Goal: Transaction & Acquisition: Purchase product/service

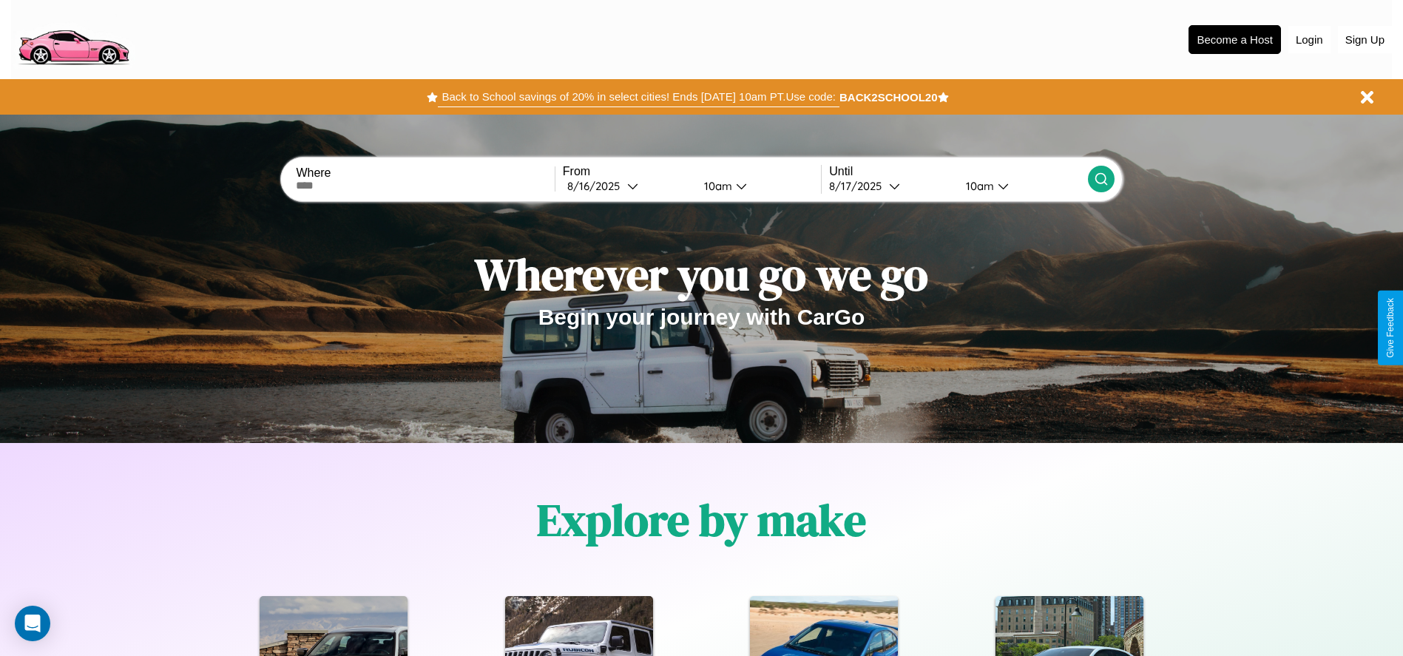
click at [638, 97] on button "Back to School savings of 20% in select cities! Ends 9/1 at 10am PT. Use code:" at bounding box center [638, 97] width 401 height 21
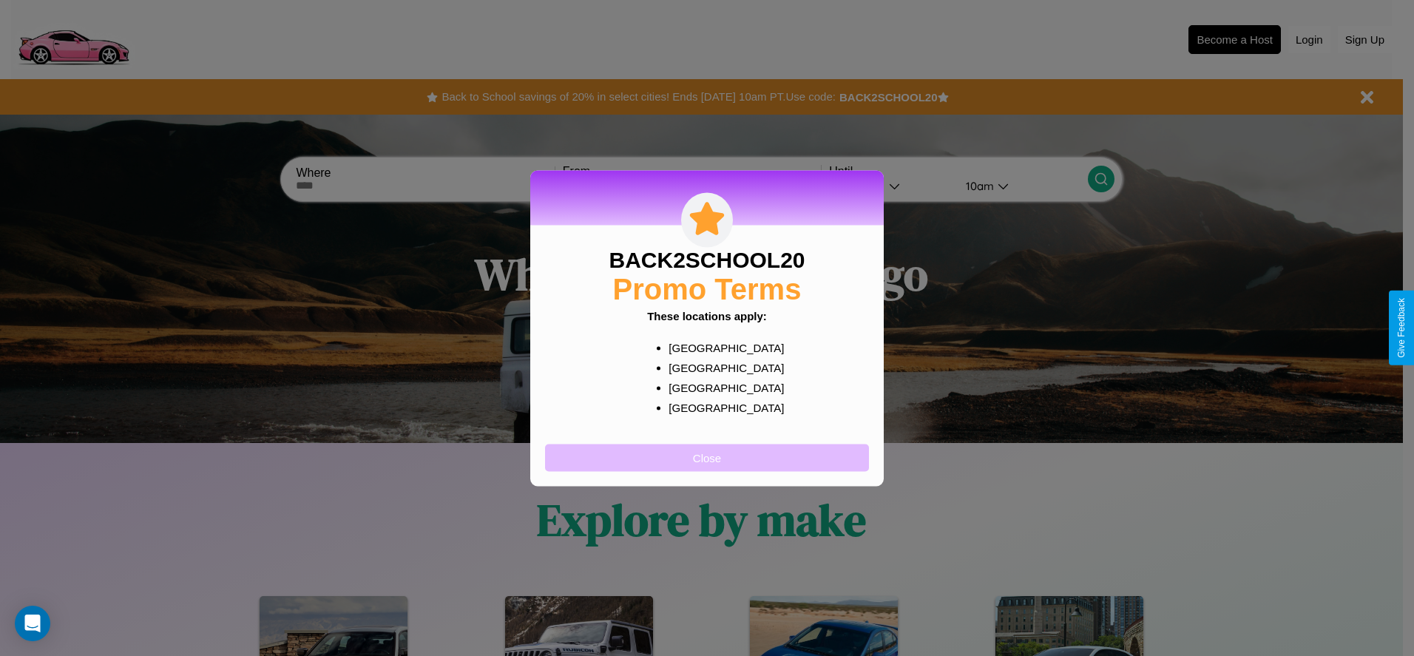
click at [707, 457] on button "Close" at bounding box center [707, 457] width 324 height 27
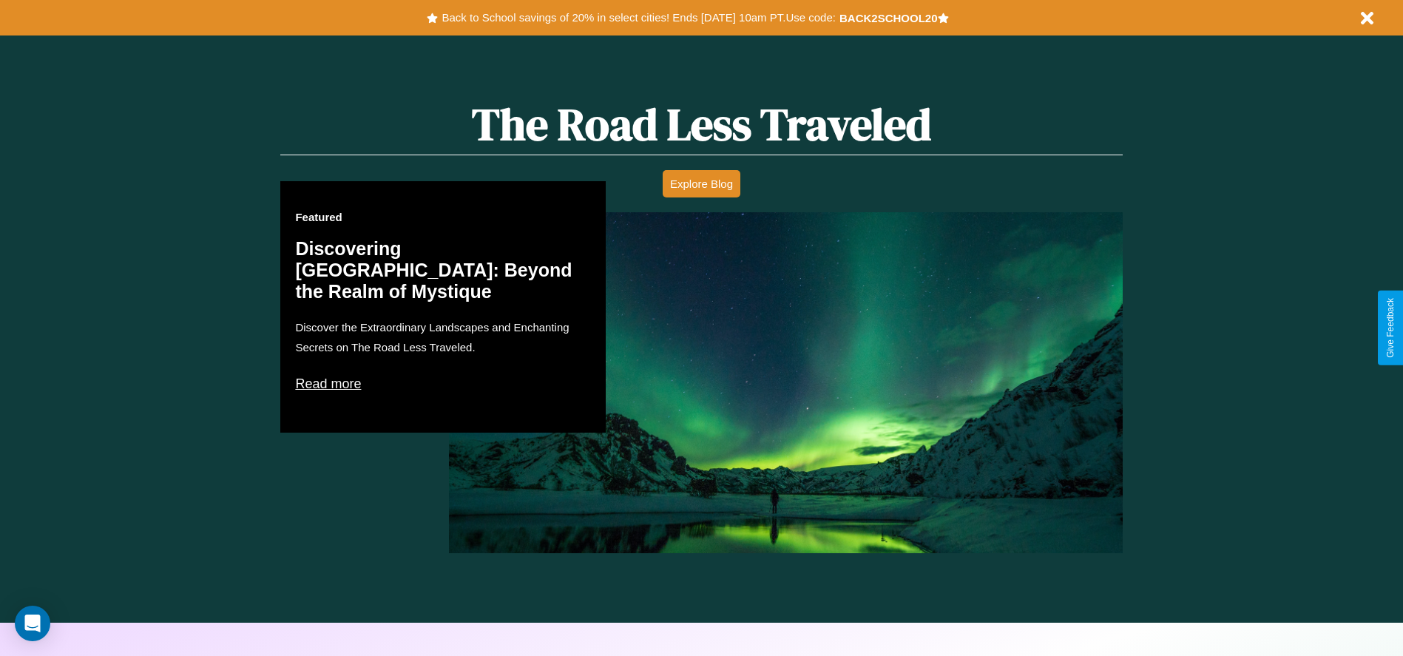
scroll to position [2122, 0]
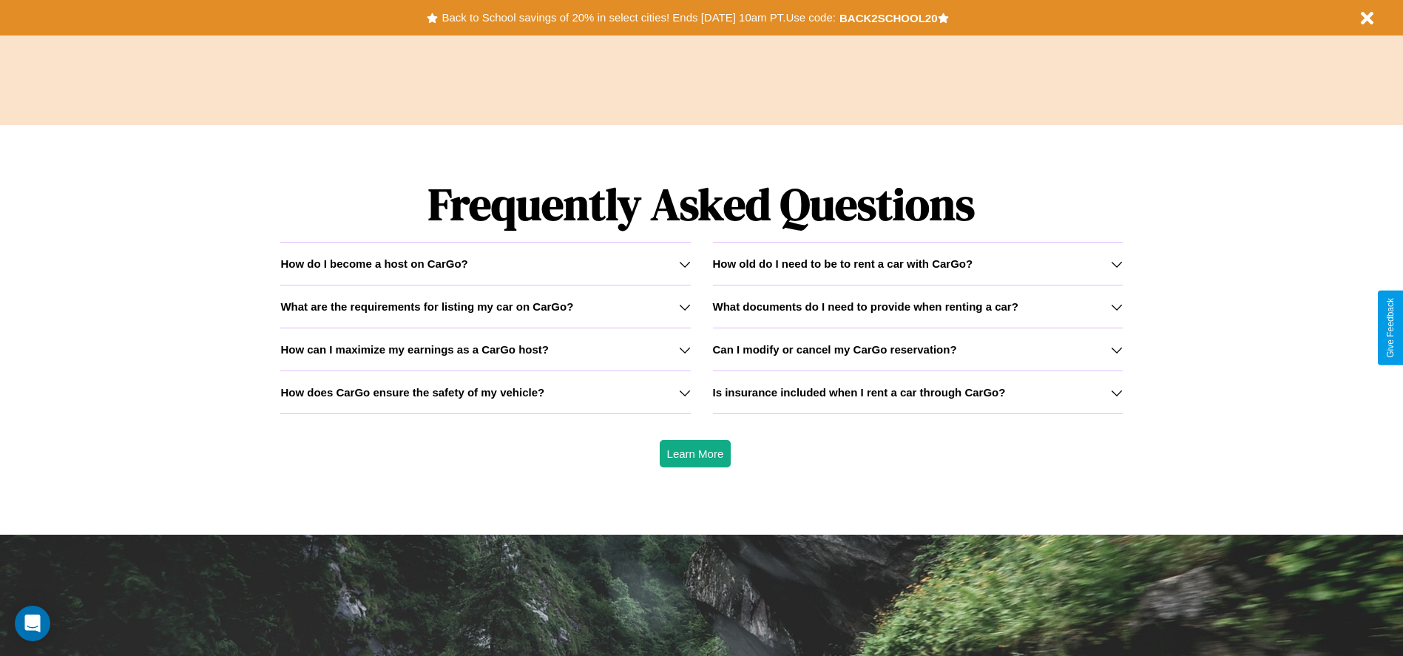
click at [1116, 306] on icon at bounding box center [1117, 307] width 12 height 12
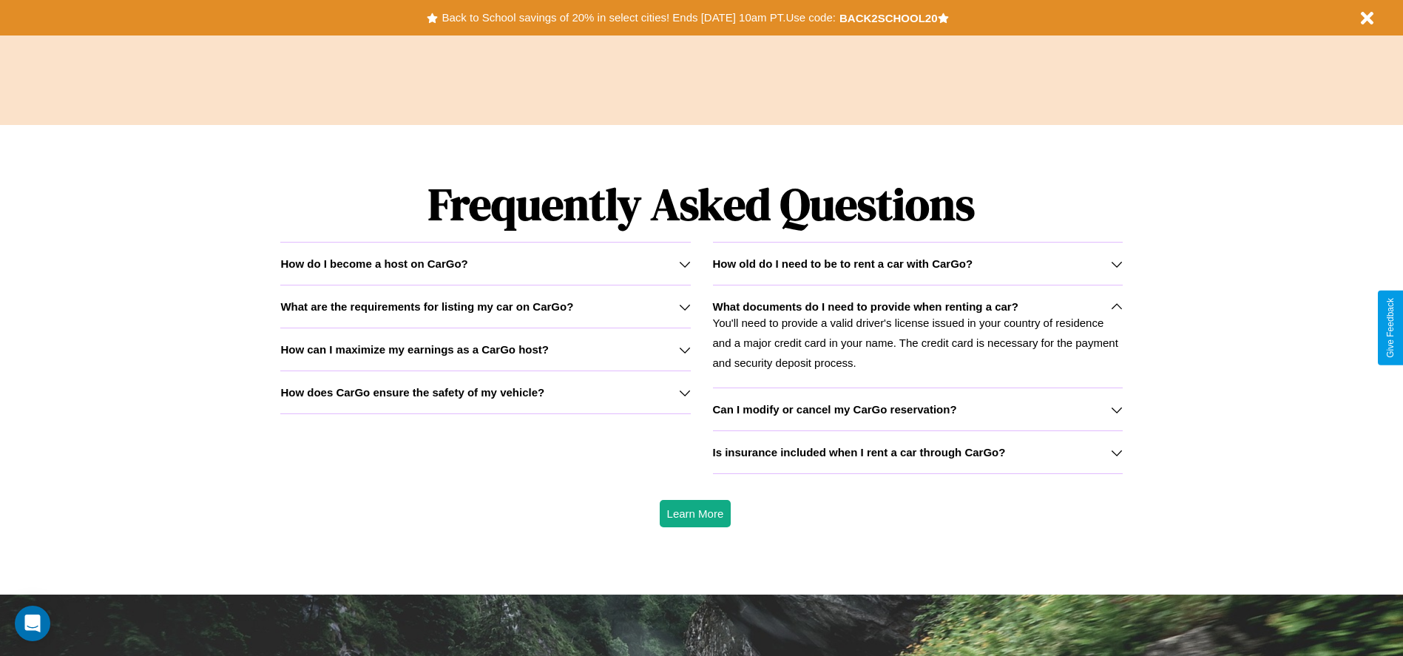
click at [917, 263] on h3 "How old do I need to be to rent a car with CarGo?" at bounding box center [843, 263] width 260 height 13
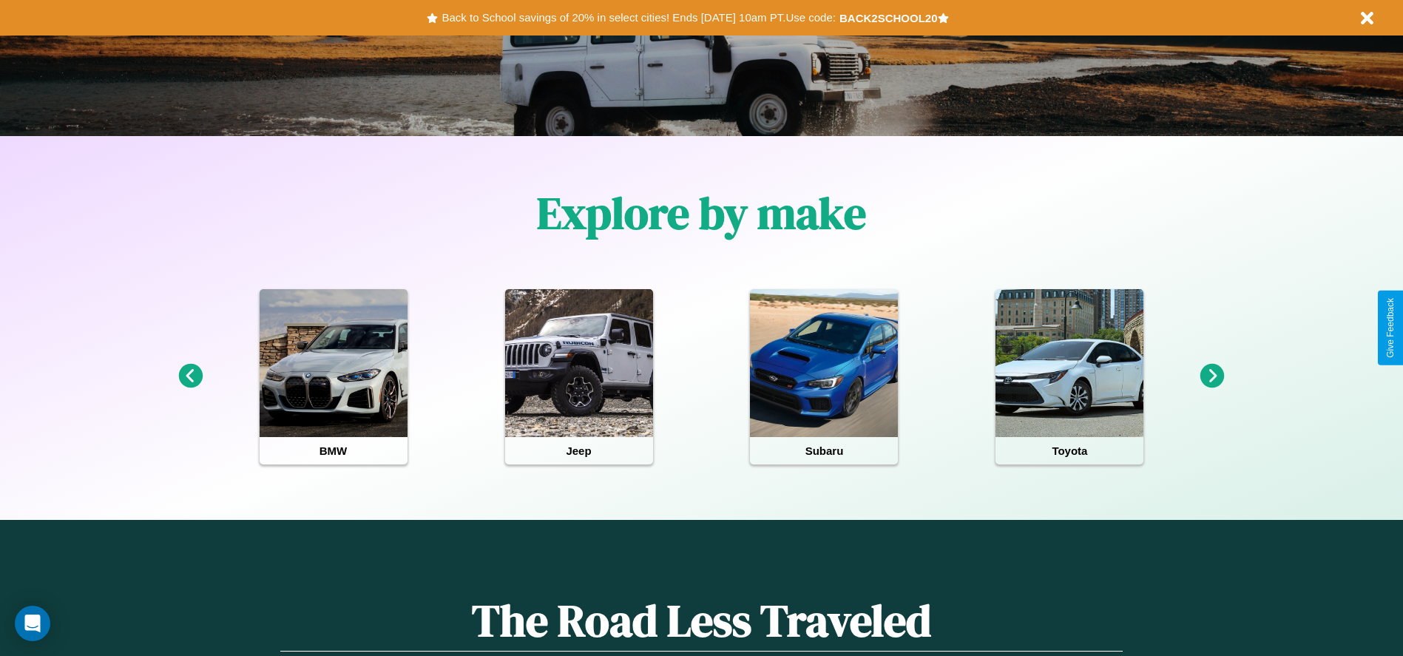
click at [1212, 376] on icon at bounding box center [1212, 376] width 24 height 24
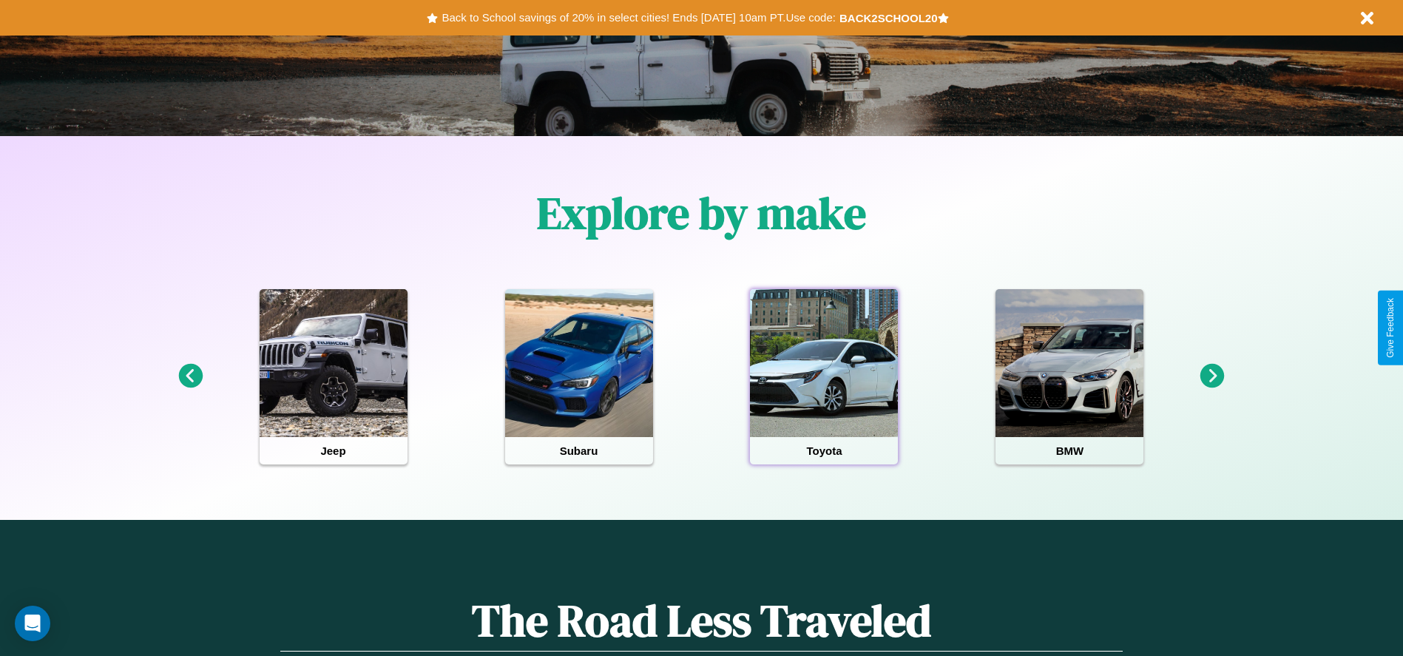
click at [824, 376] on div at bounding box center [824, 363] width 148 height 148
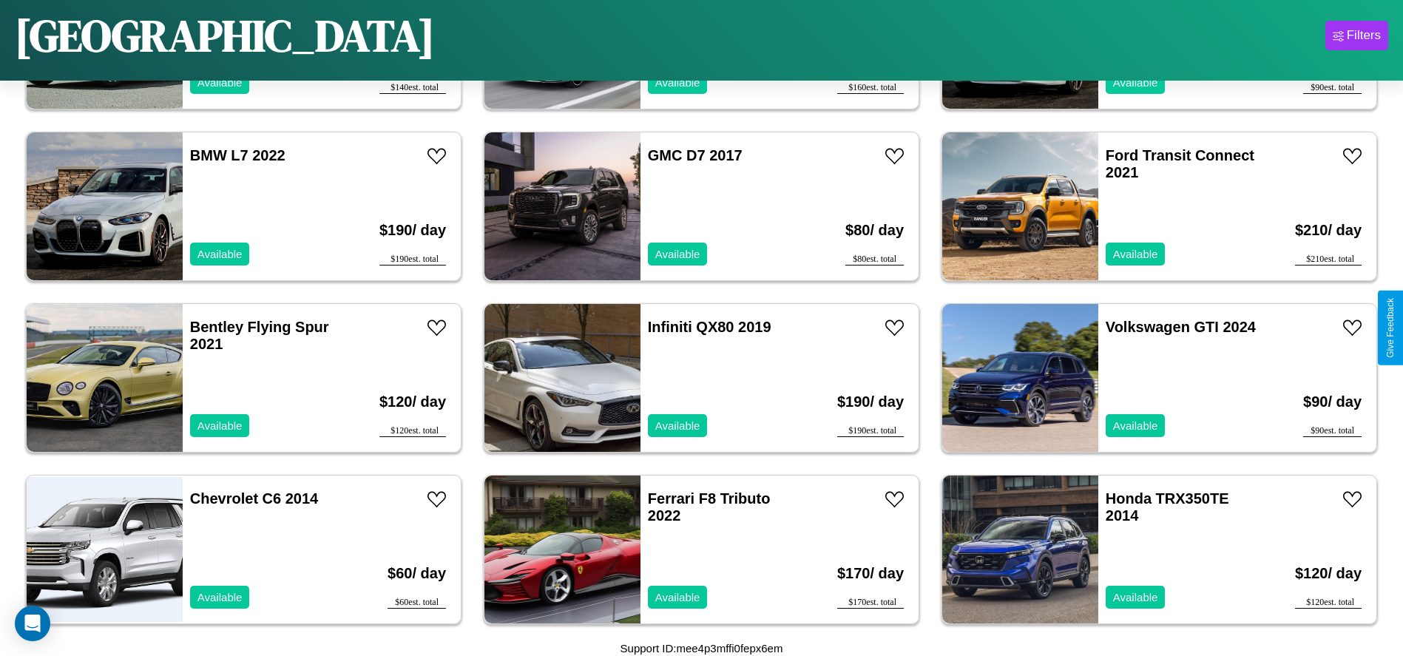
scroll to position [7029, 0]
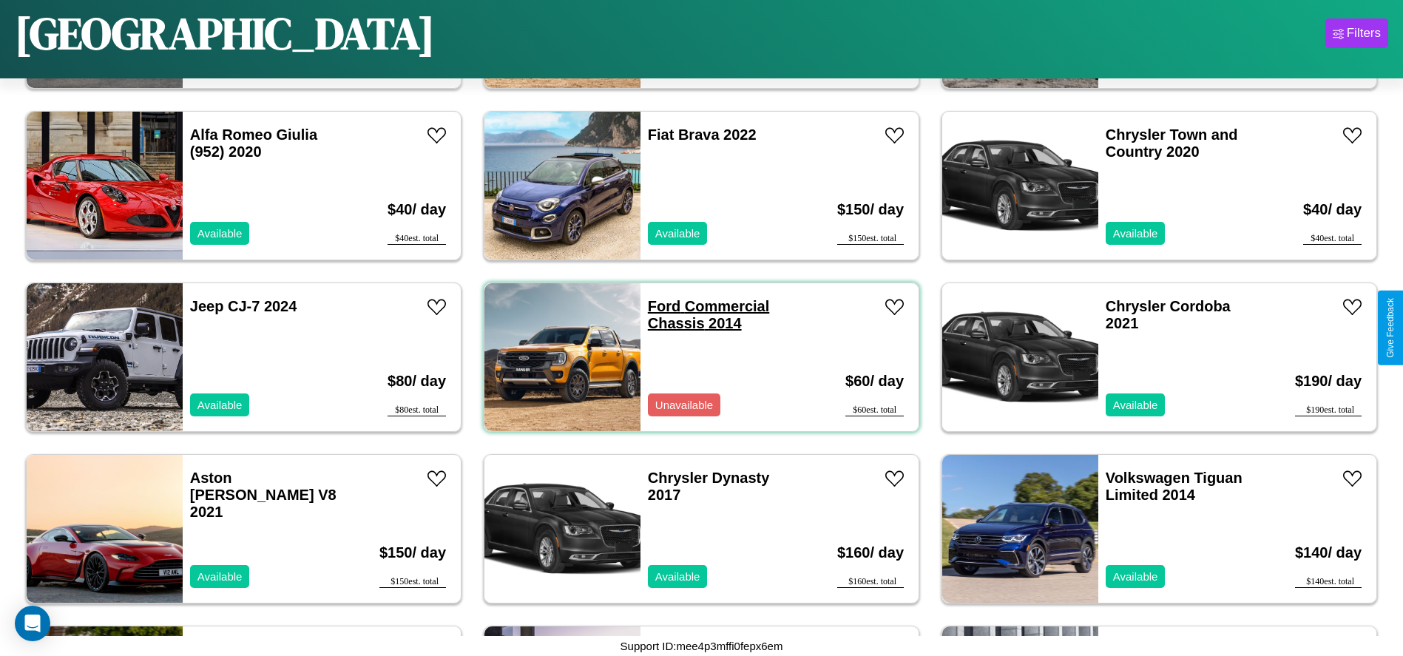
click at [659, 306] on link "Ford Commercial Chassis 2014" at bounding box center [709, 314] width 122 height 33
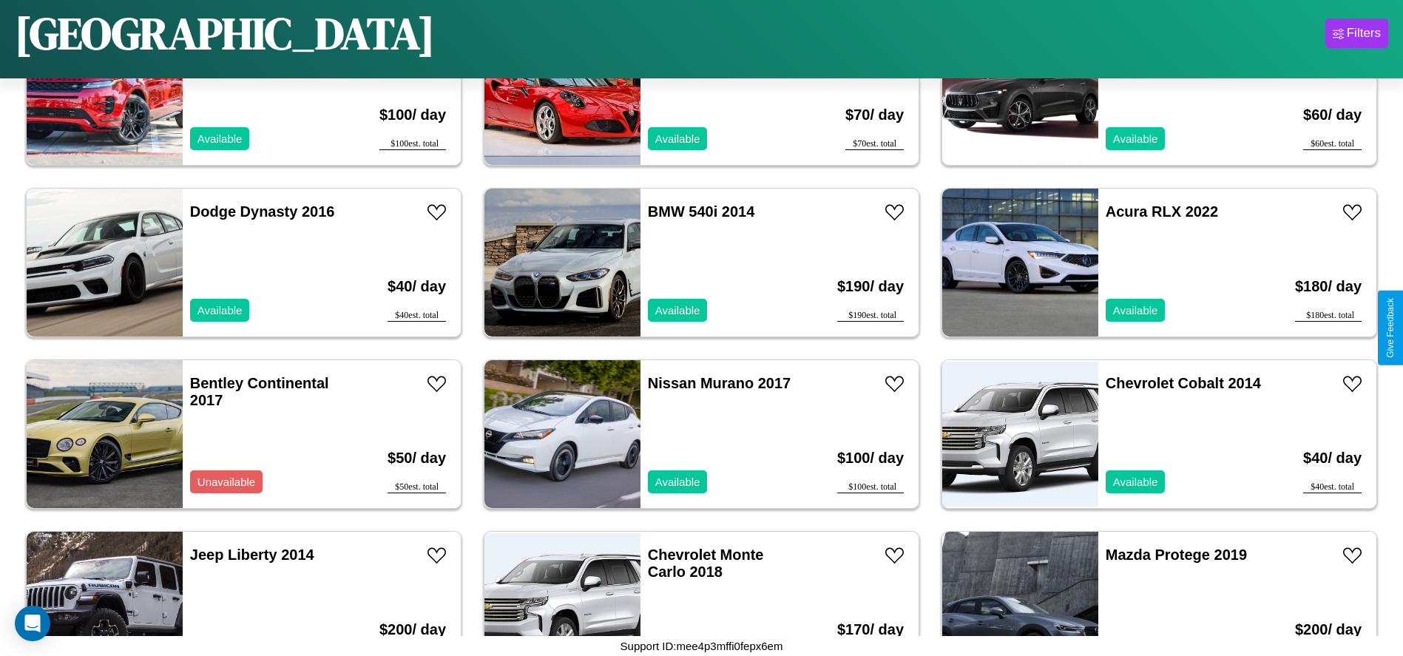
scroll to position [5141, 0]
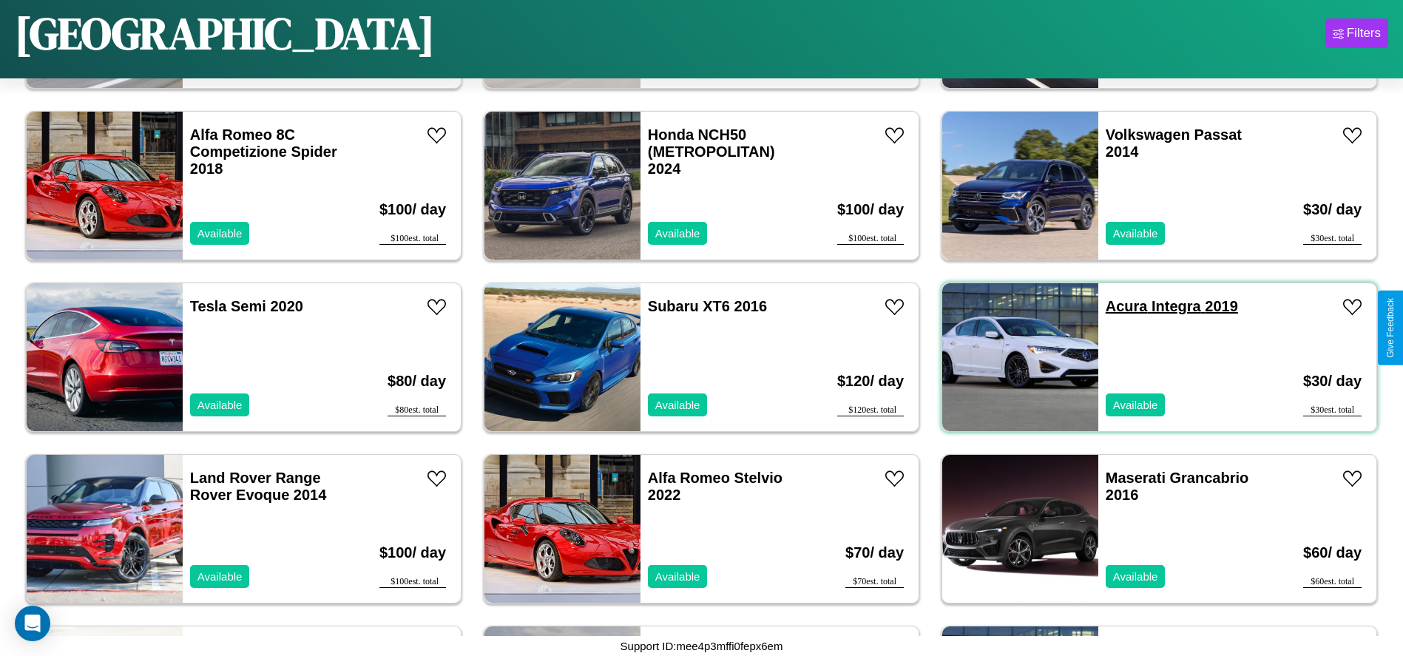
click at [1118, 306] on link "Acura Integra 2019" at bounding box center [1172, 306] width 132 height 16
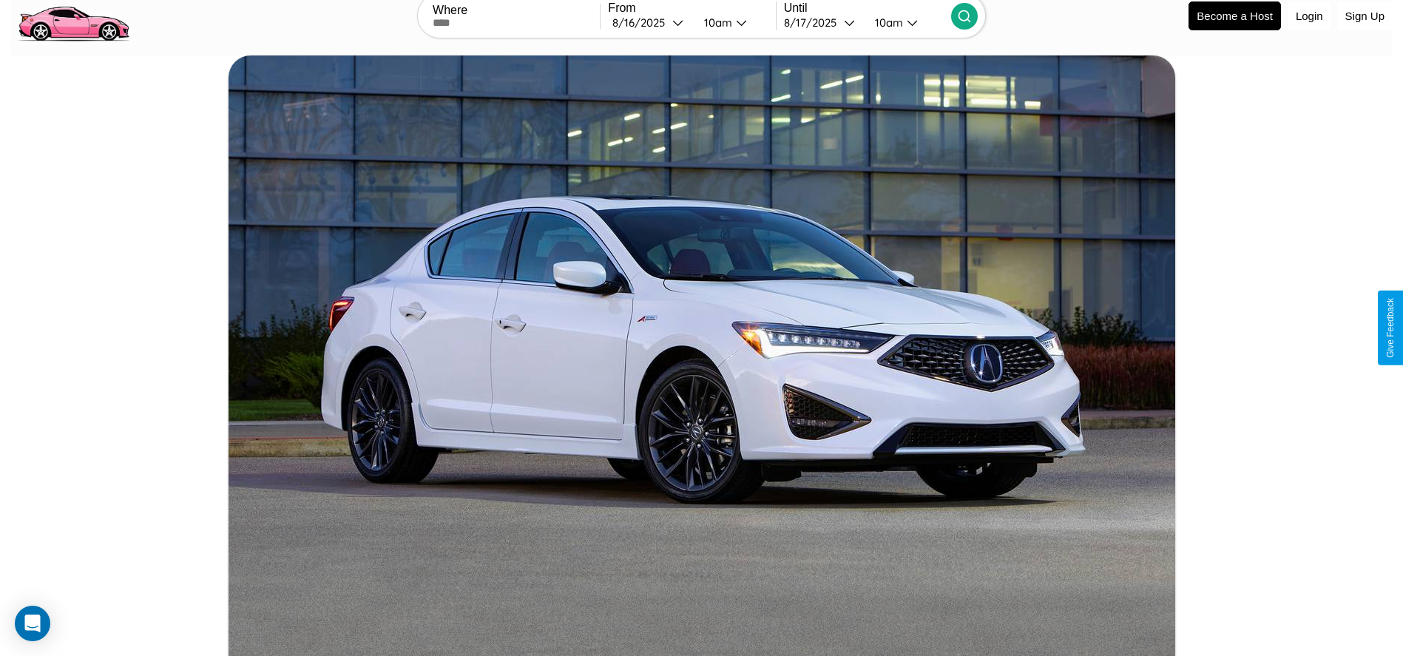
scroll to position [766, 0]
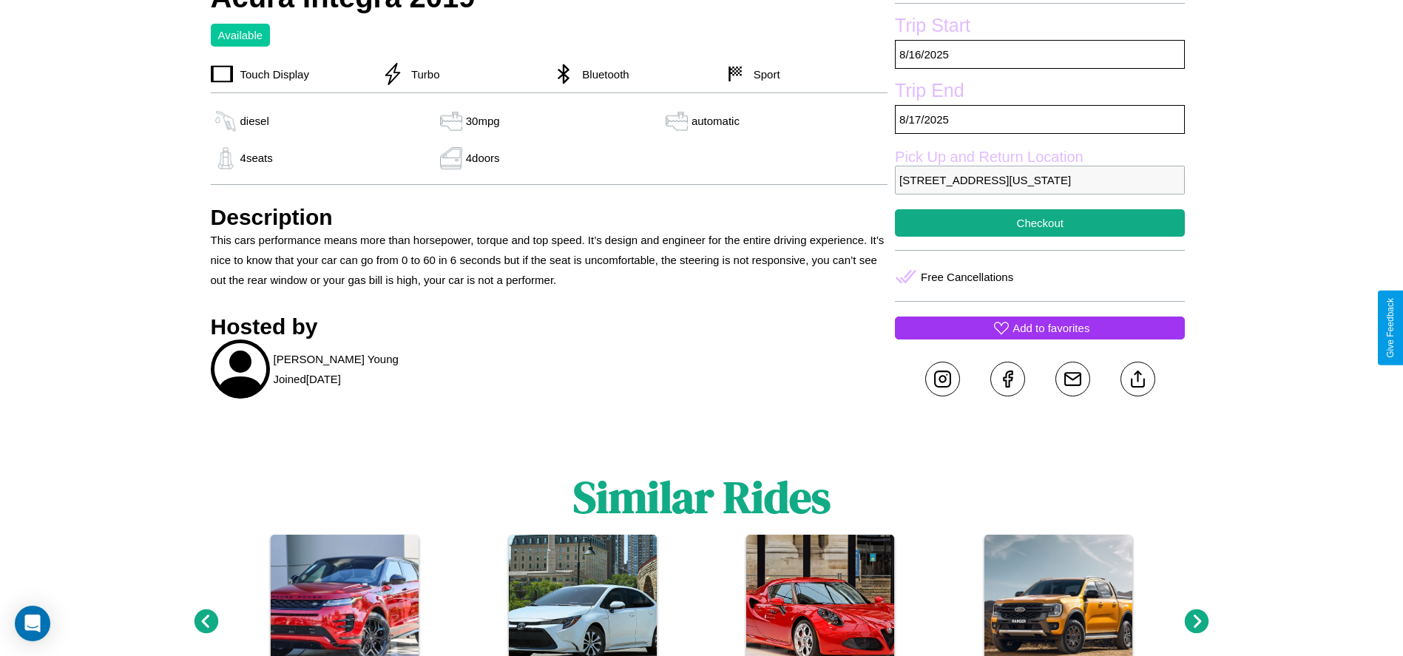
click at [1040, 328] on p "Add to favorites" at bounding box center [1051, 328] width 77 height 20
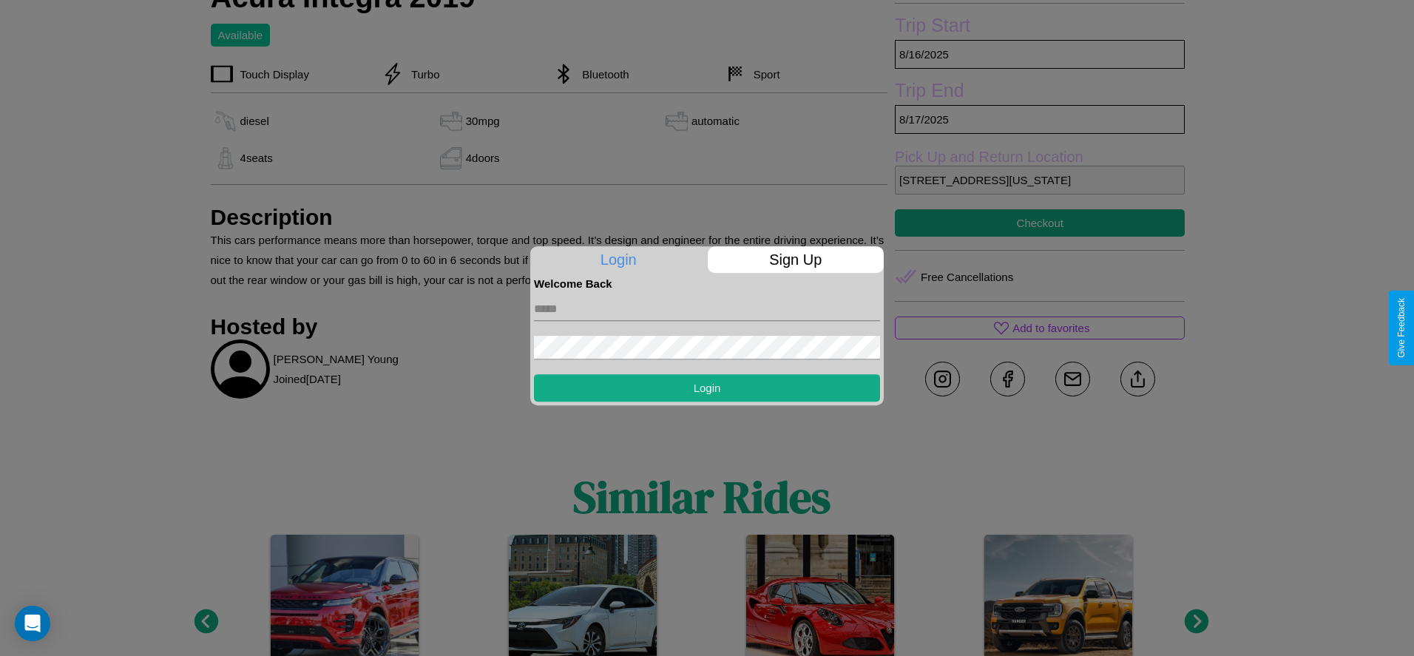
click at [795, 260] on p "Sign Up" at bounding box center [796, 259] width 177 height 27
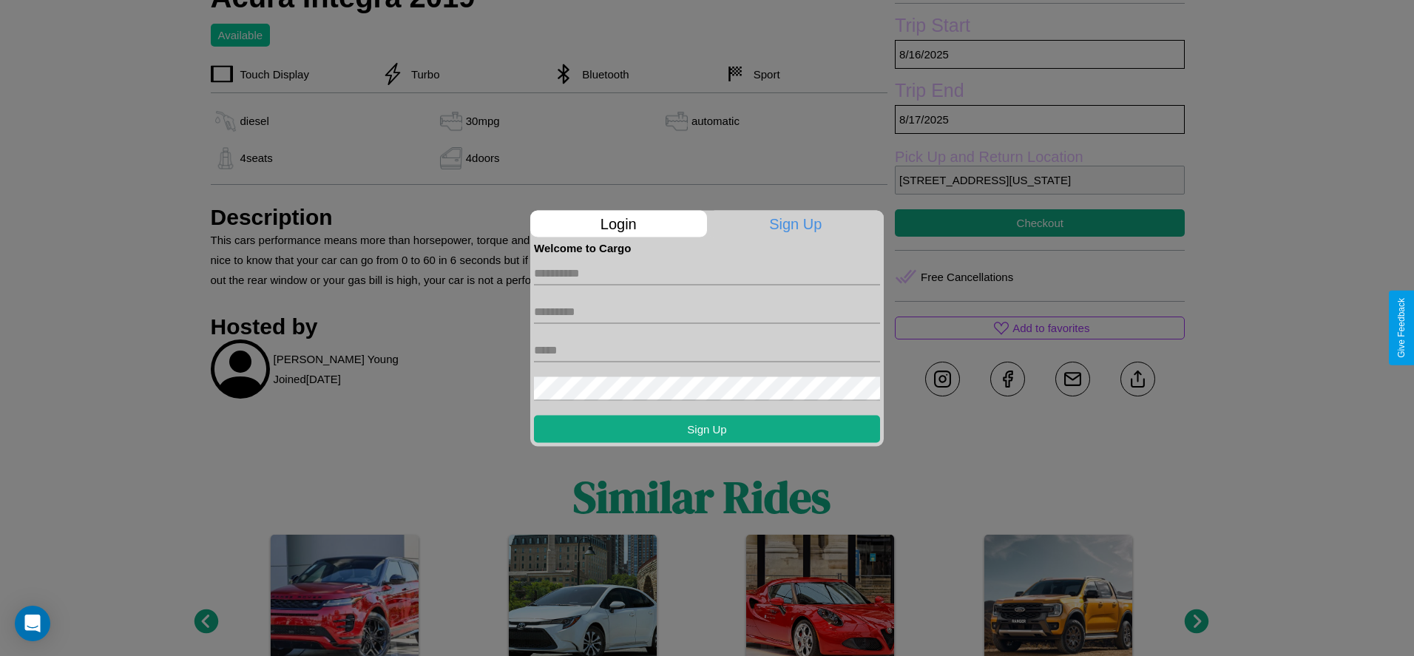
click at [707, 273] on input "text" at bounding box center [707, 273] width 346 height 24
type input "****"
click at [707, 311] on input "text" at bounding box center [707, 312] width 346 height 24
type input "******"
click at [707, 350] on input "text" at bounding box center [707, 350] width 346 height 24
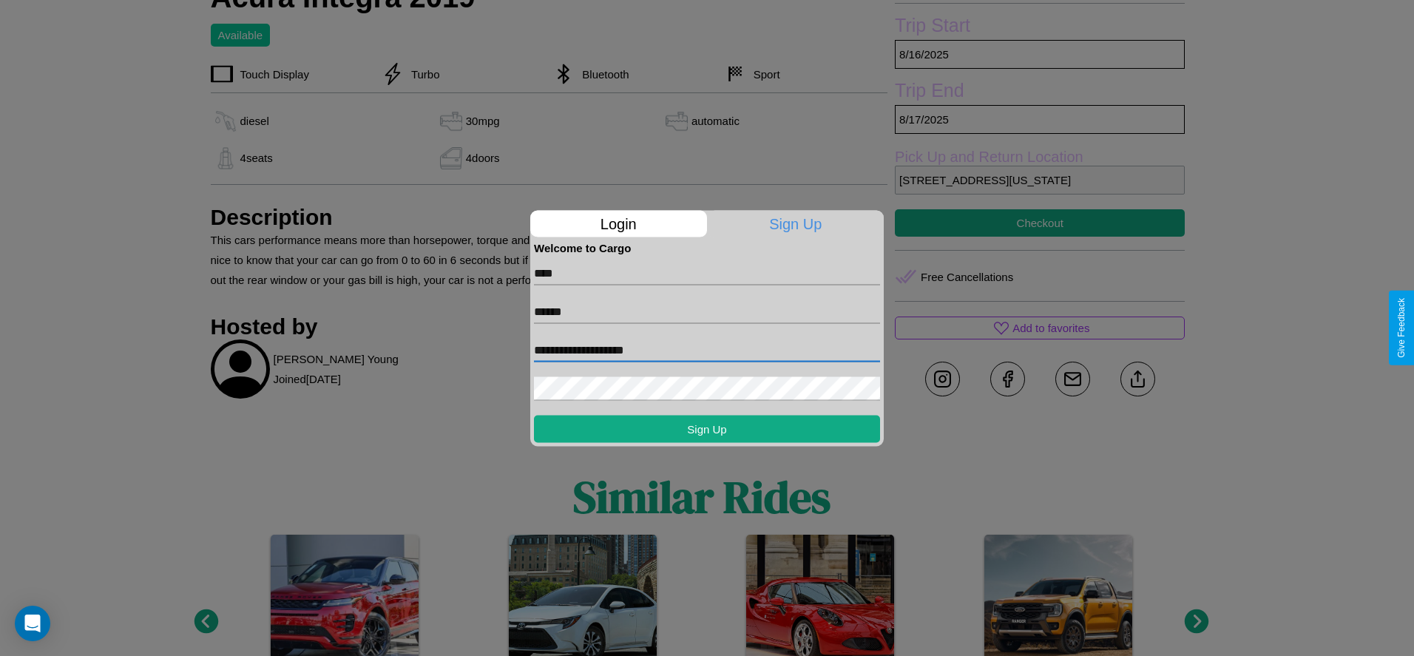
type input "**********"
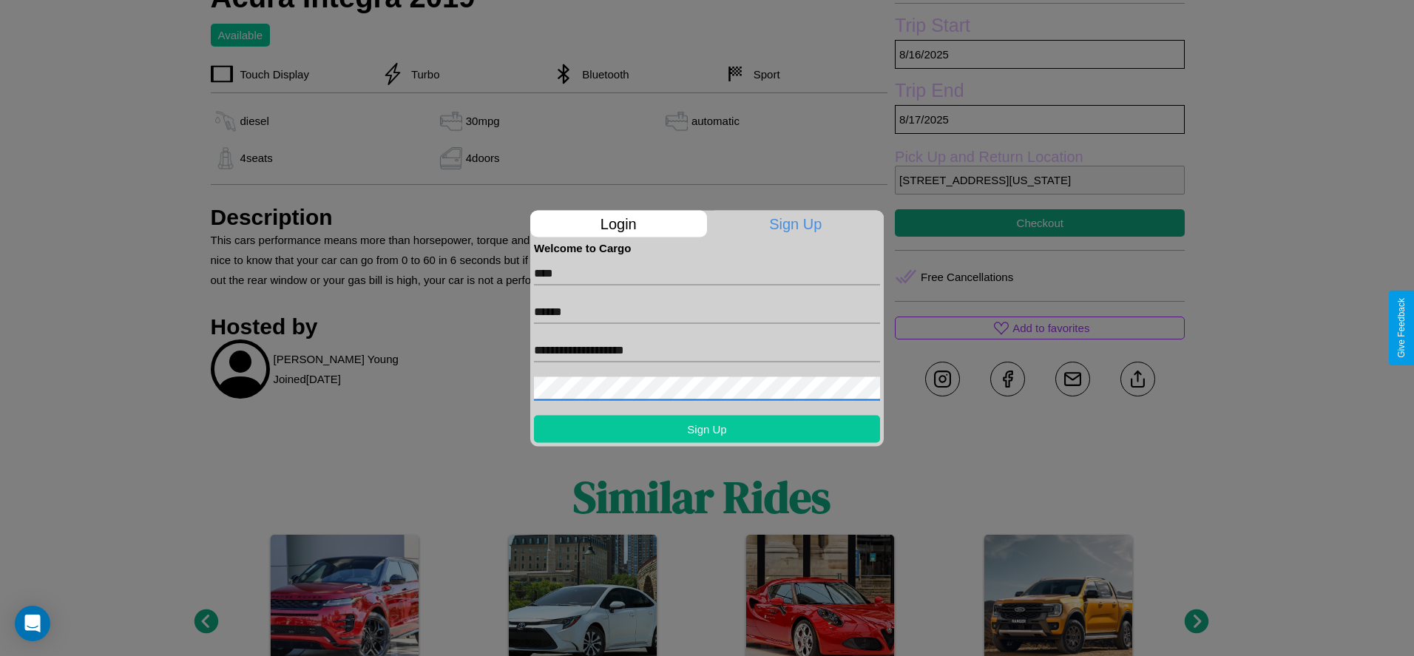
click at [707, 428] on button "Sign Up" at bounding box center [707, 428] width 346 height 27
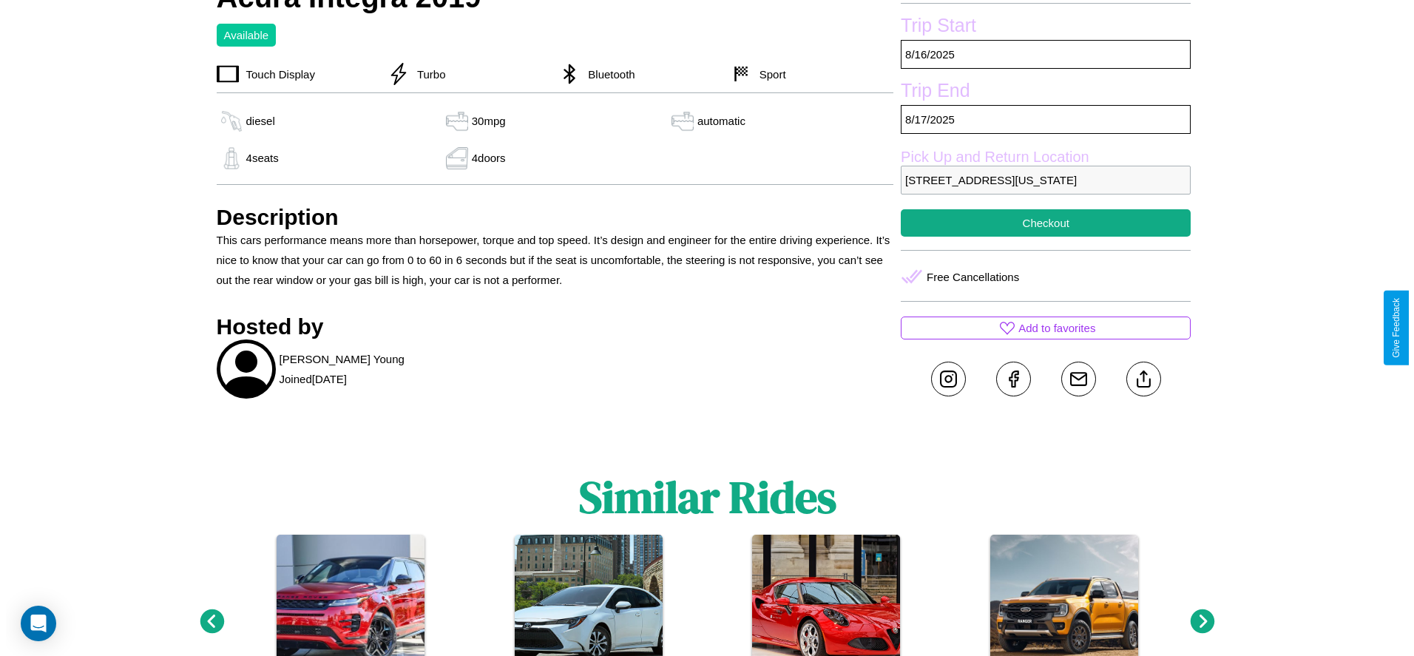
scroll to position [492, 0]
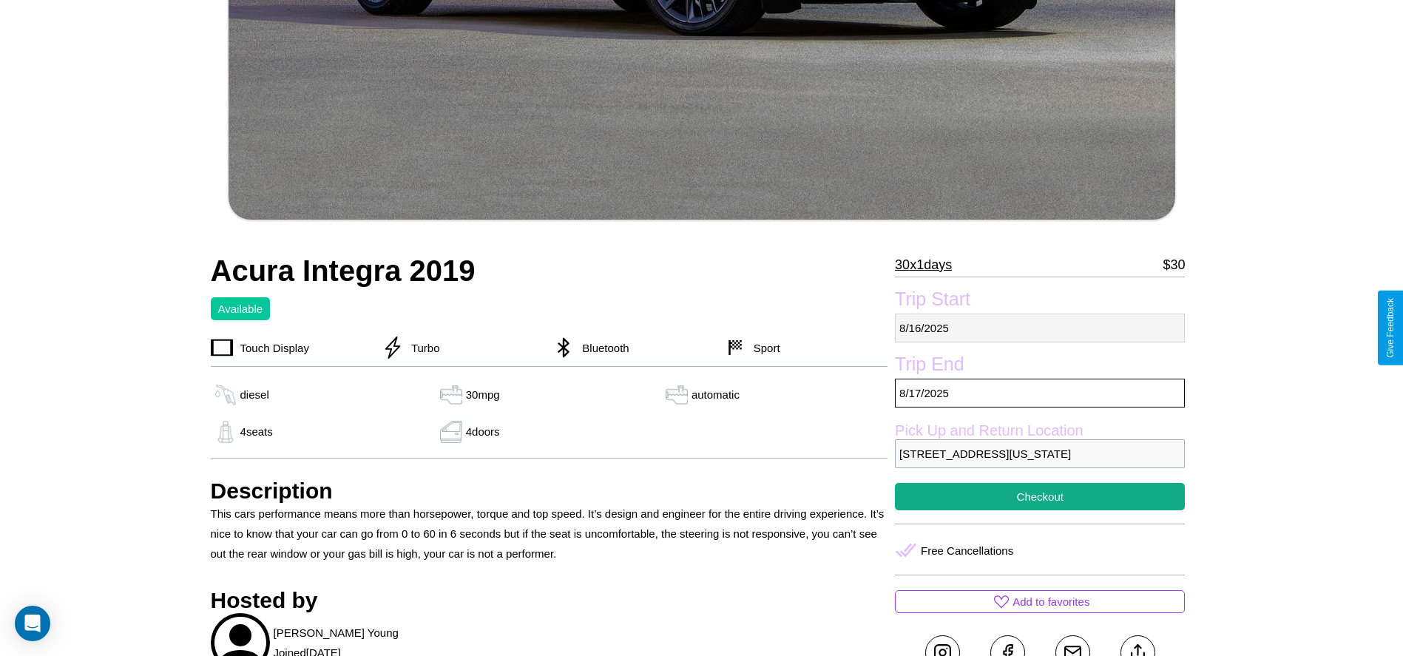
click at [1040, 328] on p "8 / 16 / 2025" at bounding box center [1040, 328] width 290 height 29
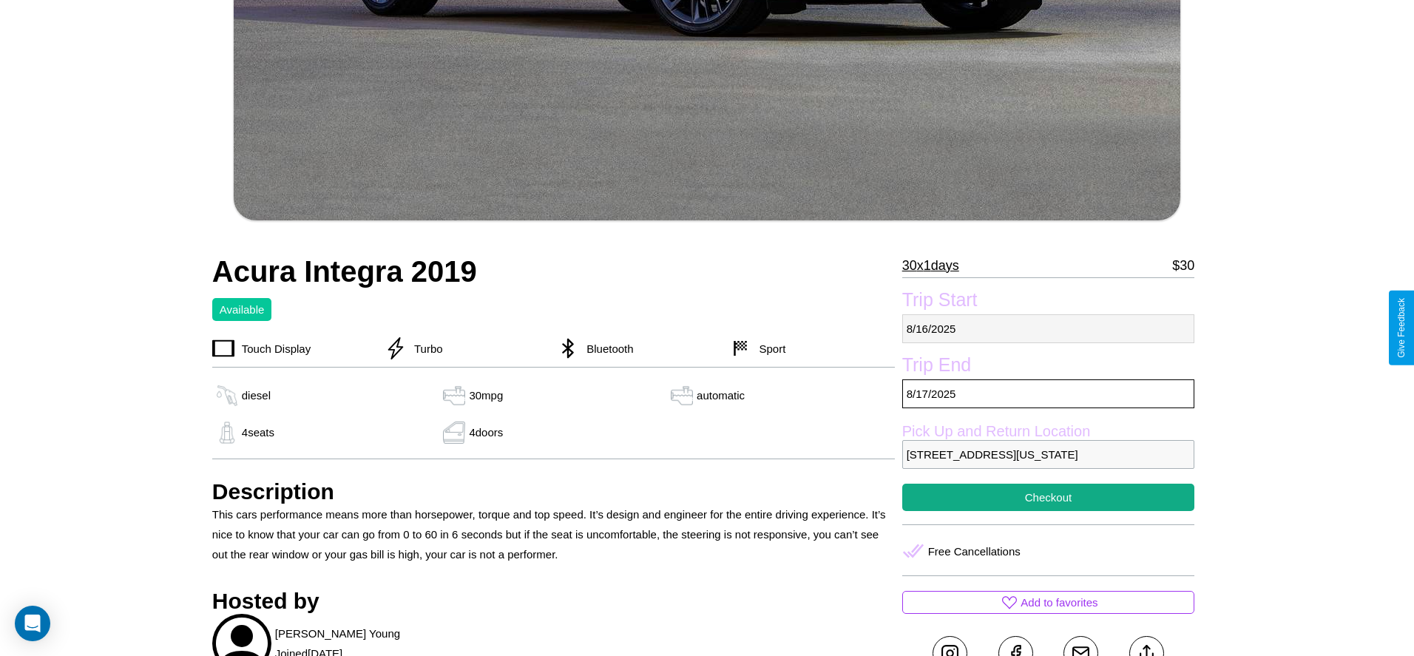
select select "*"
select select "****"
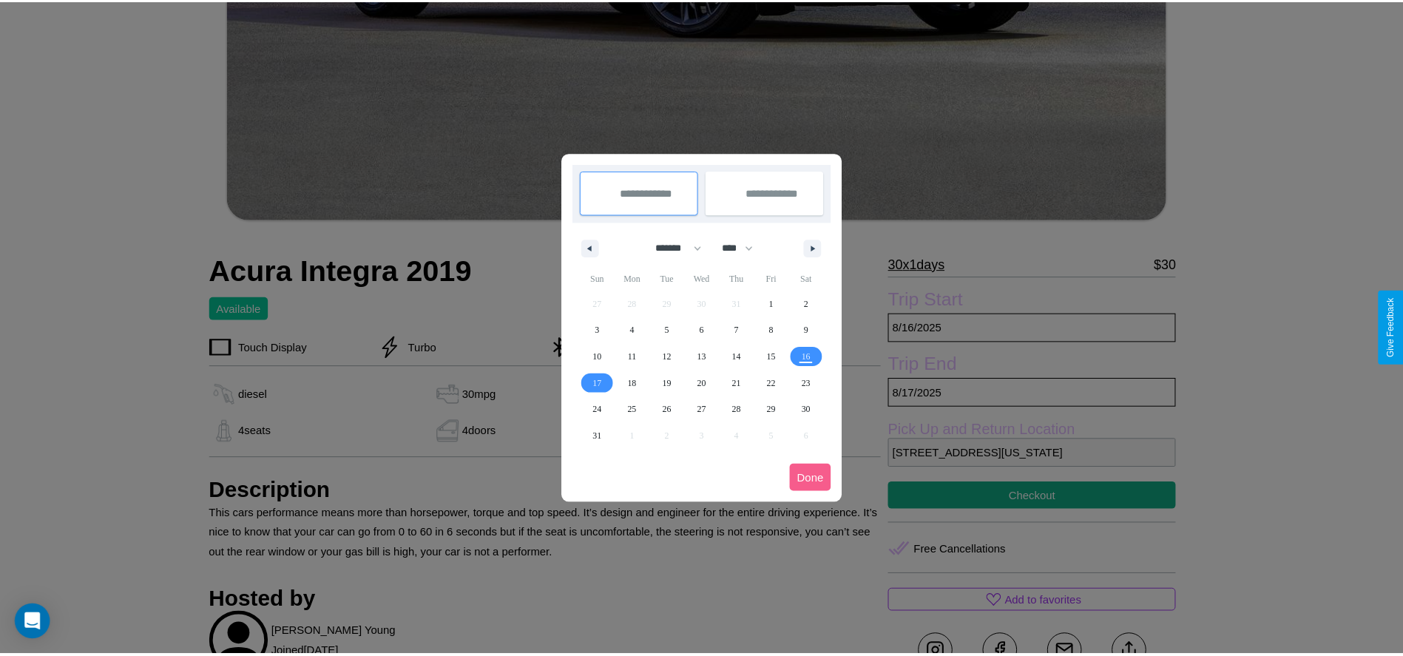
scroll to position [0, 0]
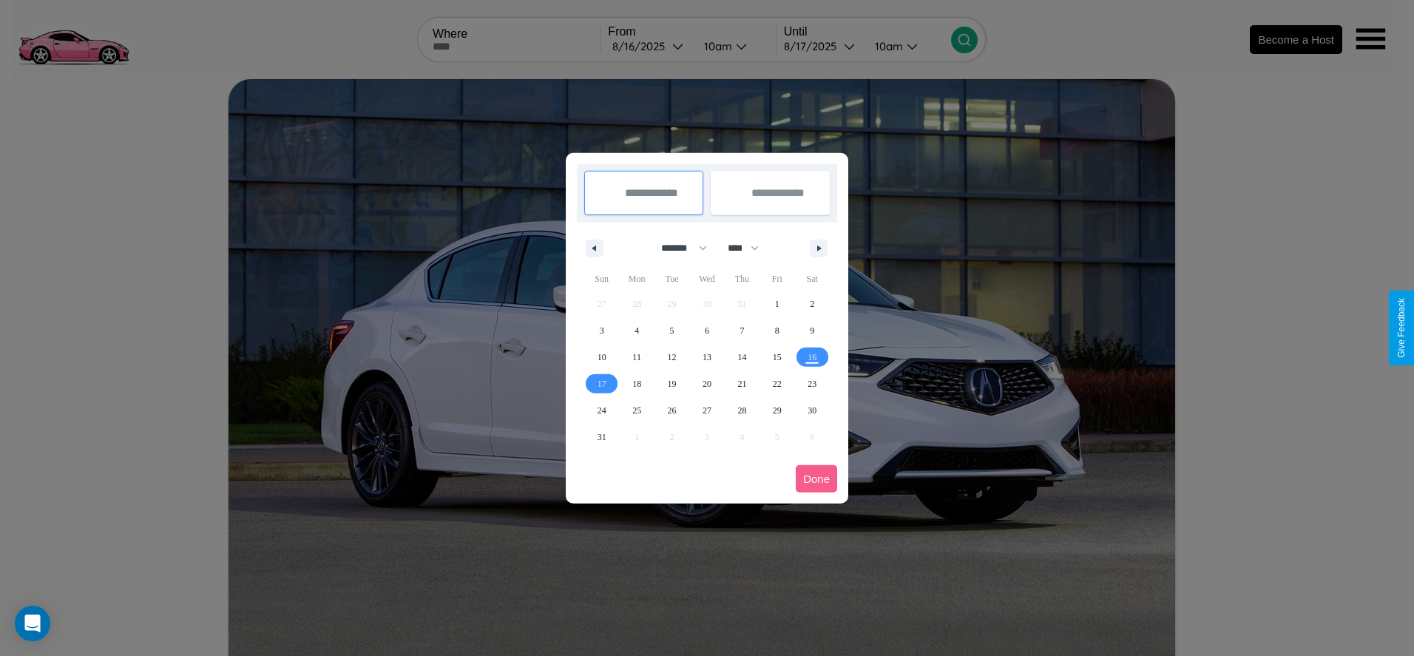
click at [649, 46] on div at bounding box center [707, 328] width 1414 height 656
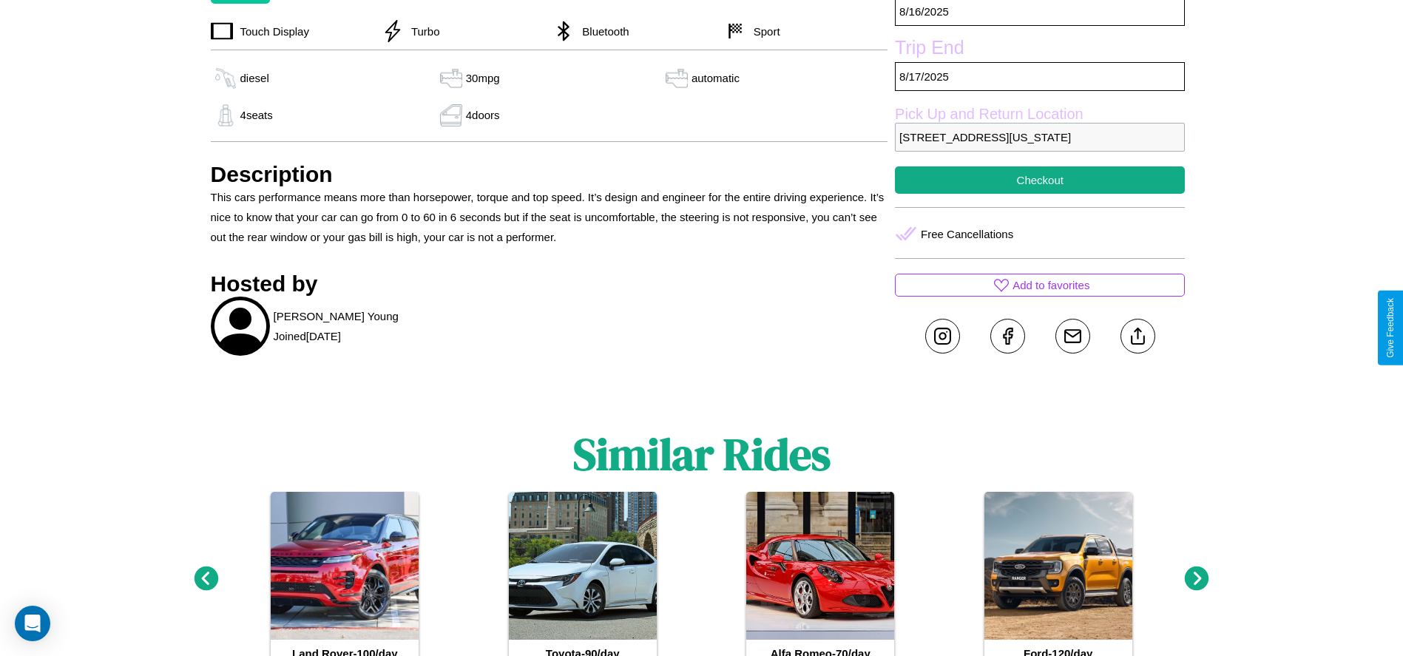
scroll to position [817, 0]
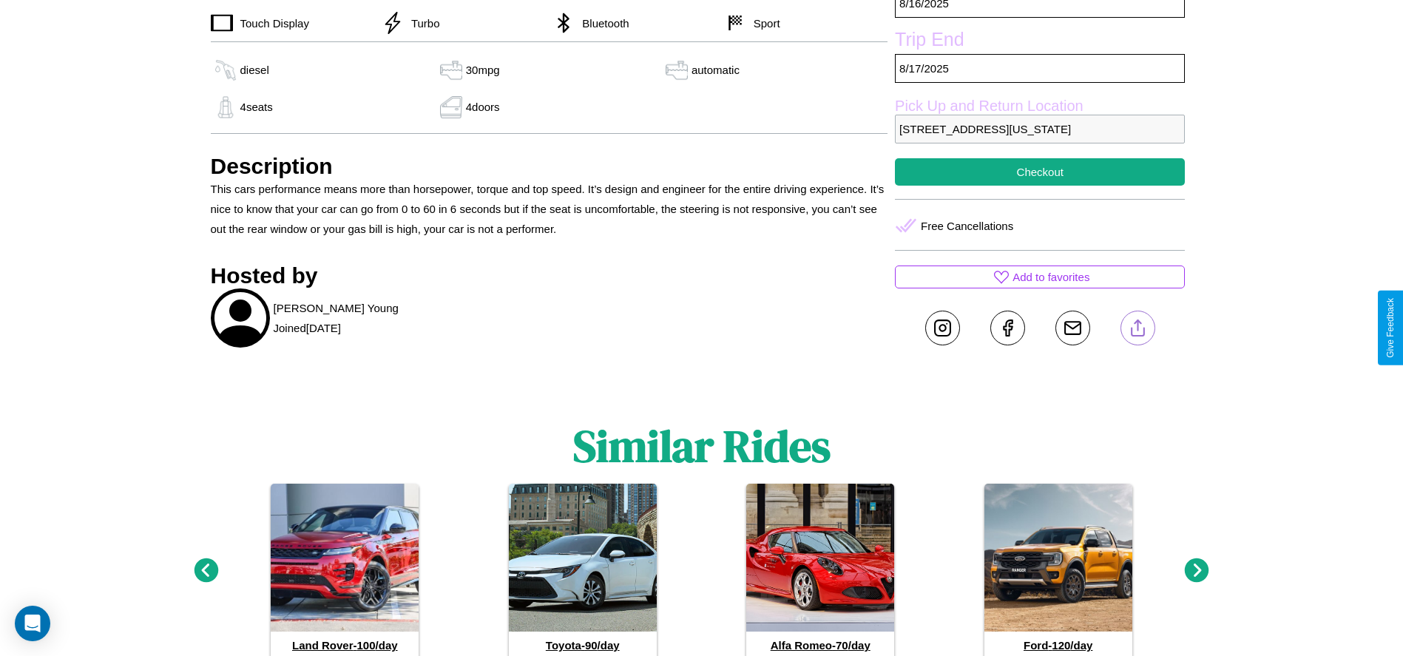
click at [1138, 328] on line at bounding box center [1138, 325] width 0 height 10
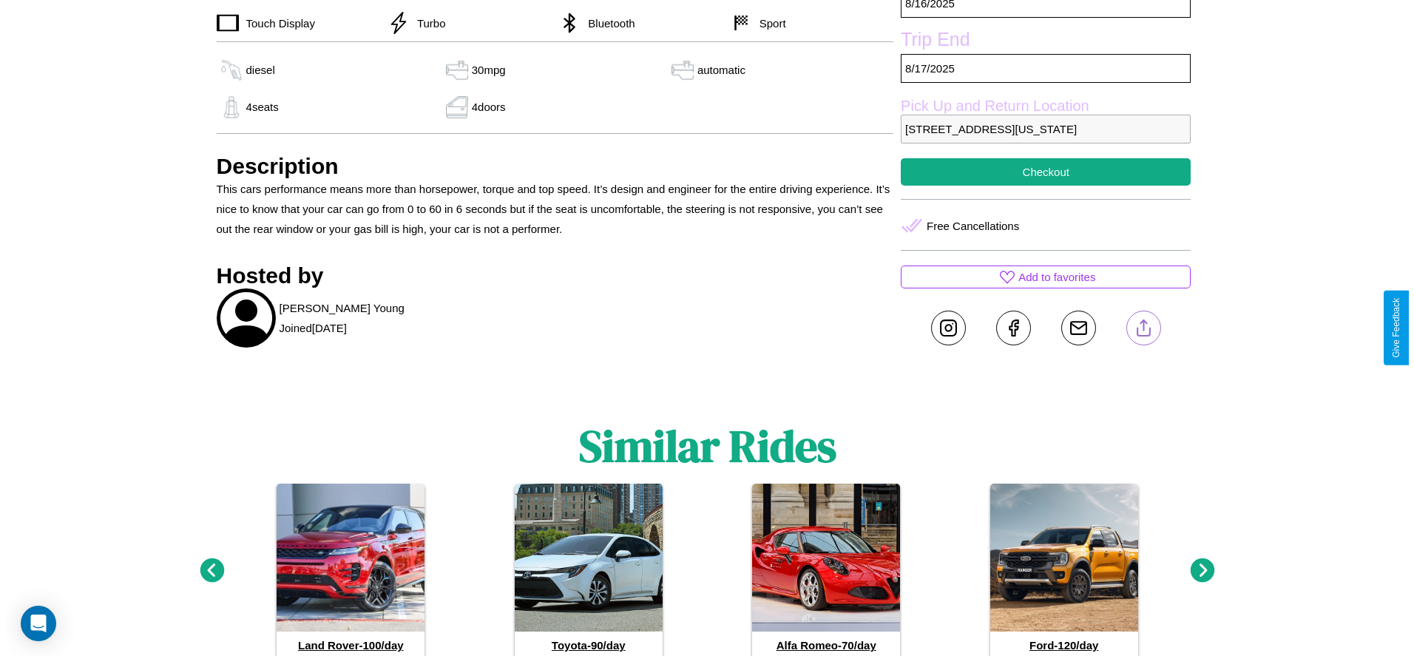
scroll to position [660, 0]
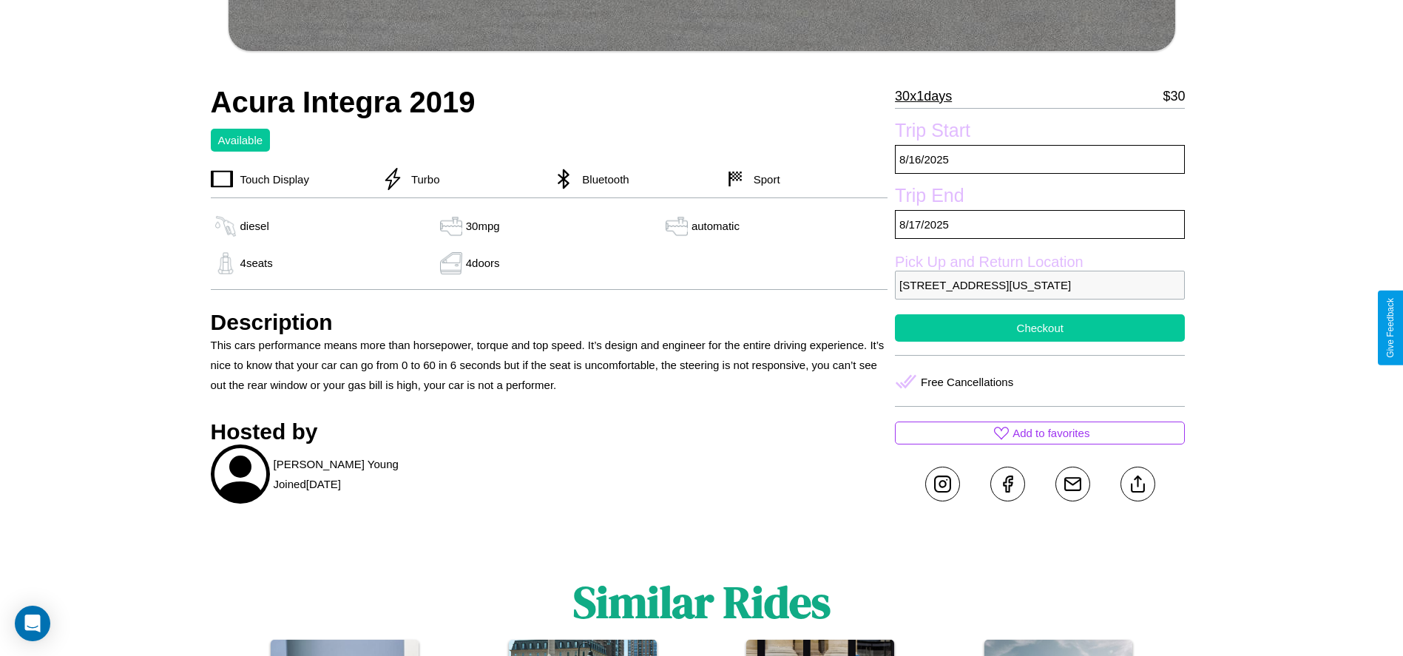
click at [1040, 328] on button "Checkout" at bounding box center [1040, 327] width 290 height 27
